Goal: Find specific page/section: Find specific page/section

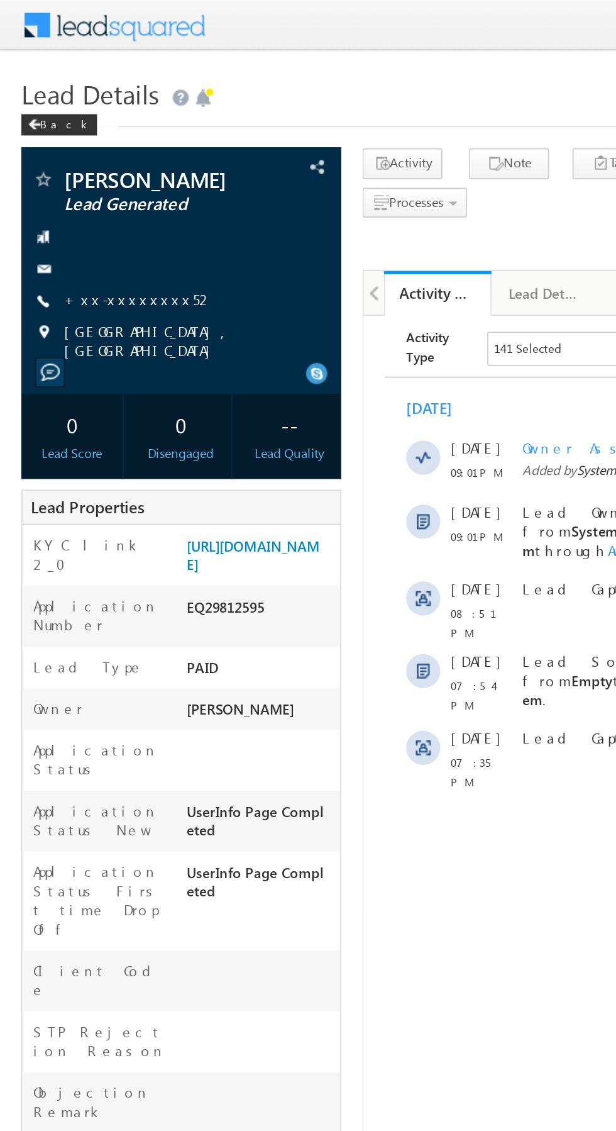
click at [73, 176] on link "+xx-xxxxxxxx52" at bounding box center [82, 176] width 89 height 11
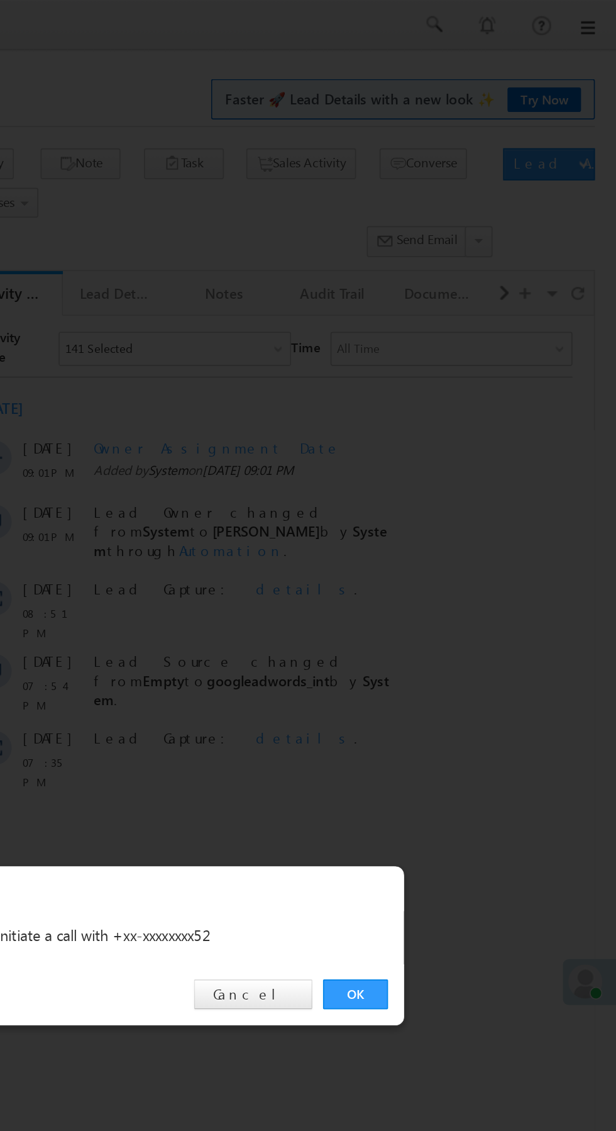
click at [452, 581] on link "OK" at bounding box center [462, 586] width 38 height 18
